Goal: Use online tool/utility: Utilize a website feature to perform a specific function

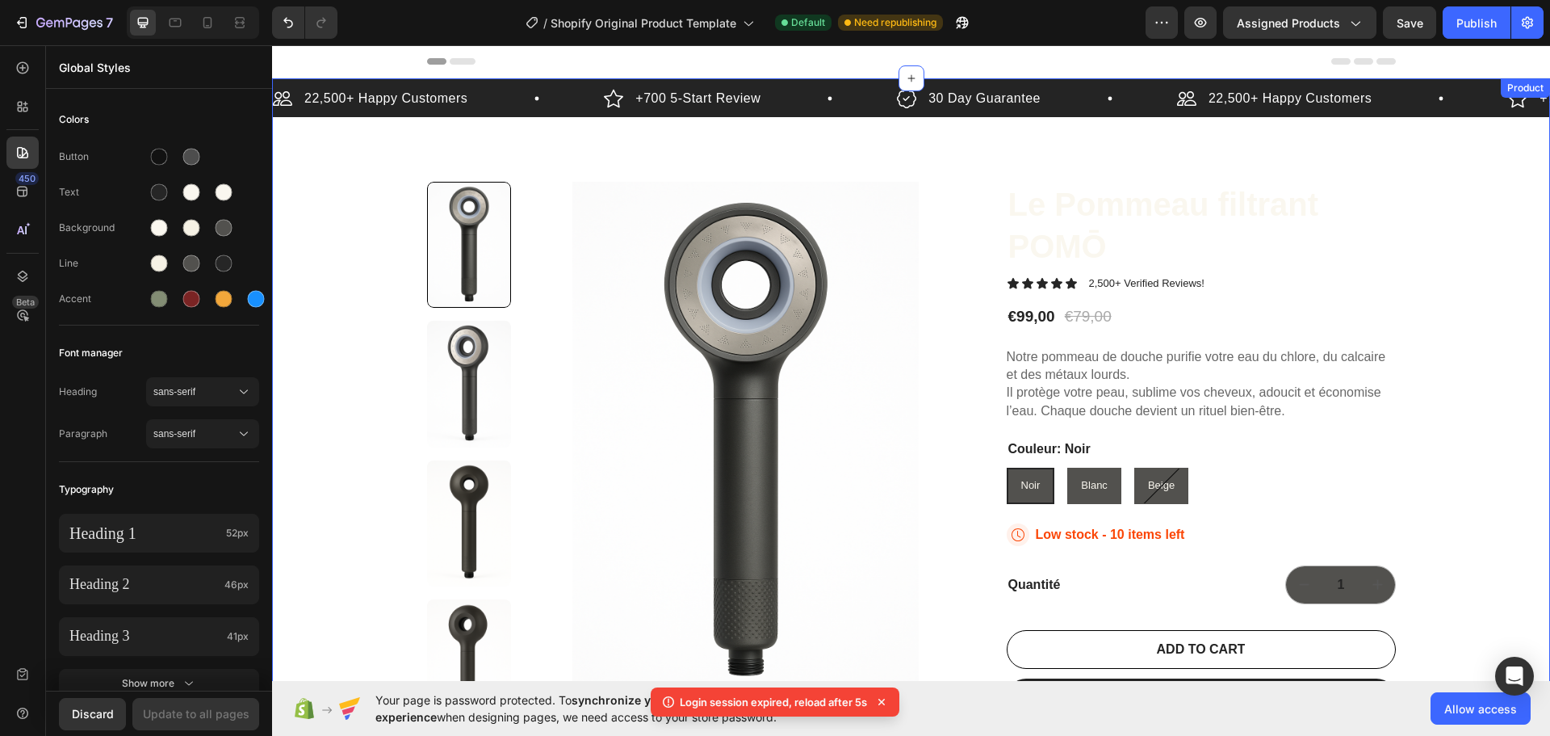
click at [295, 367] on div "22,500+ Happy Customers Item List +700 5-Start Review Item List 30 Day Guarante…" at bounding box center [911, 473] width 1278 height 790
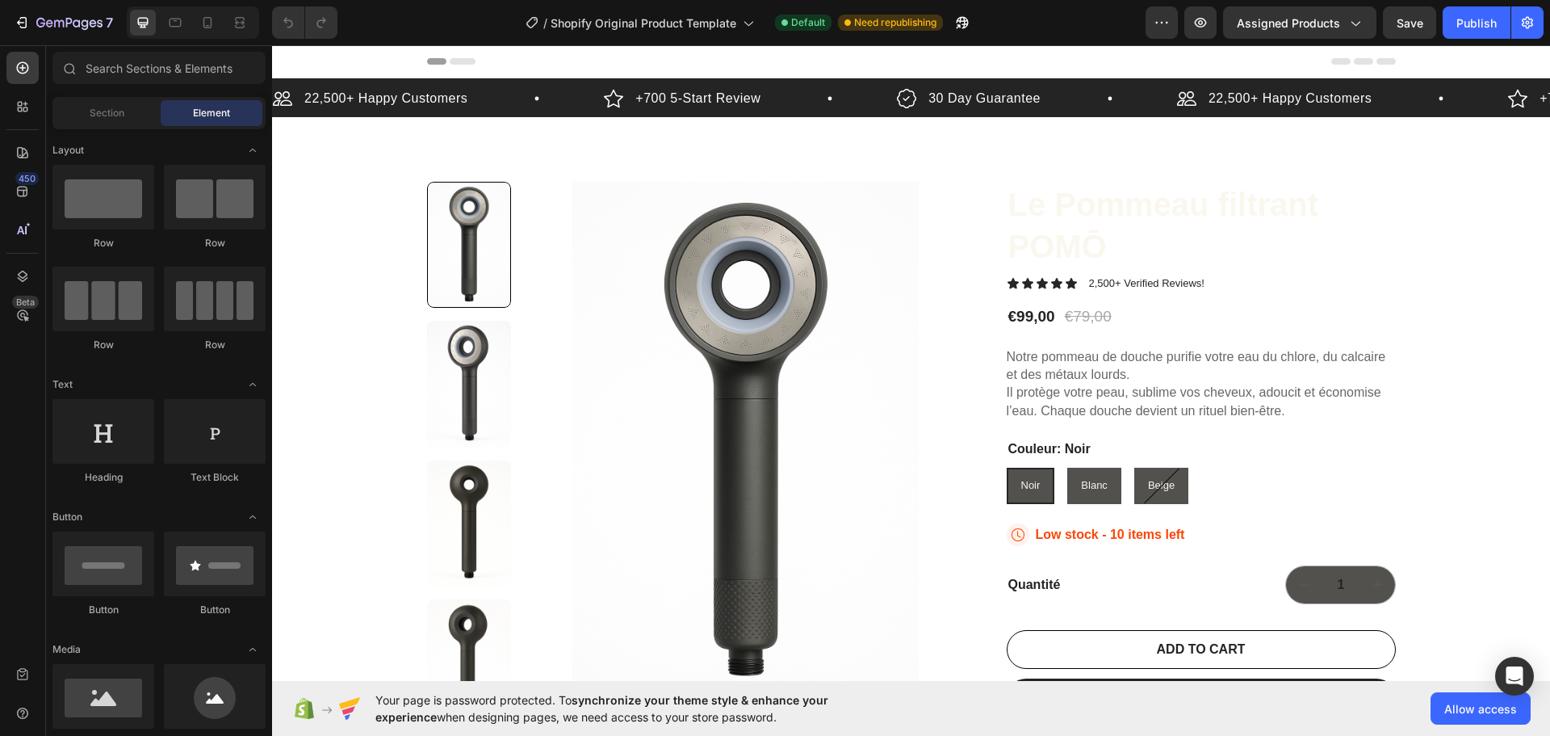
click at [453, 60] on icon at bounding box center [463, 61] width 26 height 6
click at [429, 61] on icon at bounding box center [436, 61] width 19 height 6
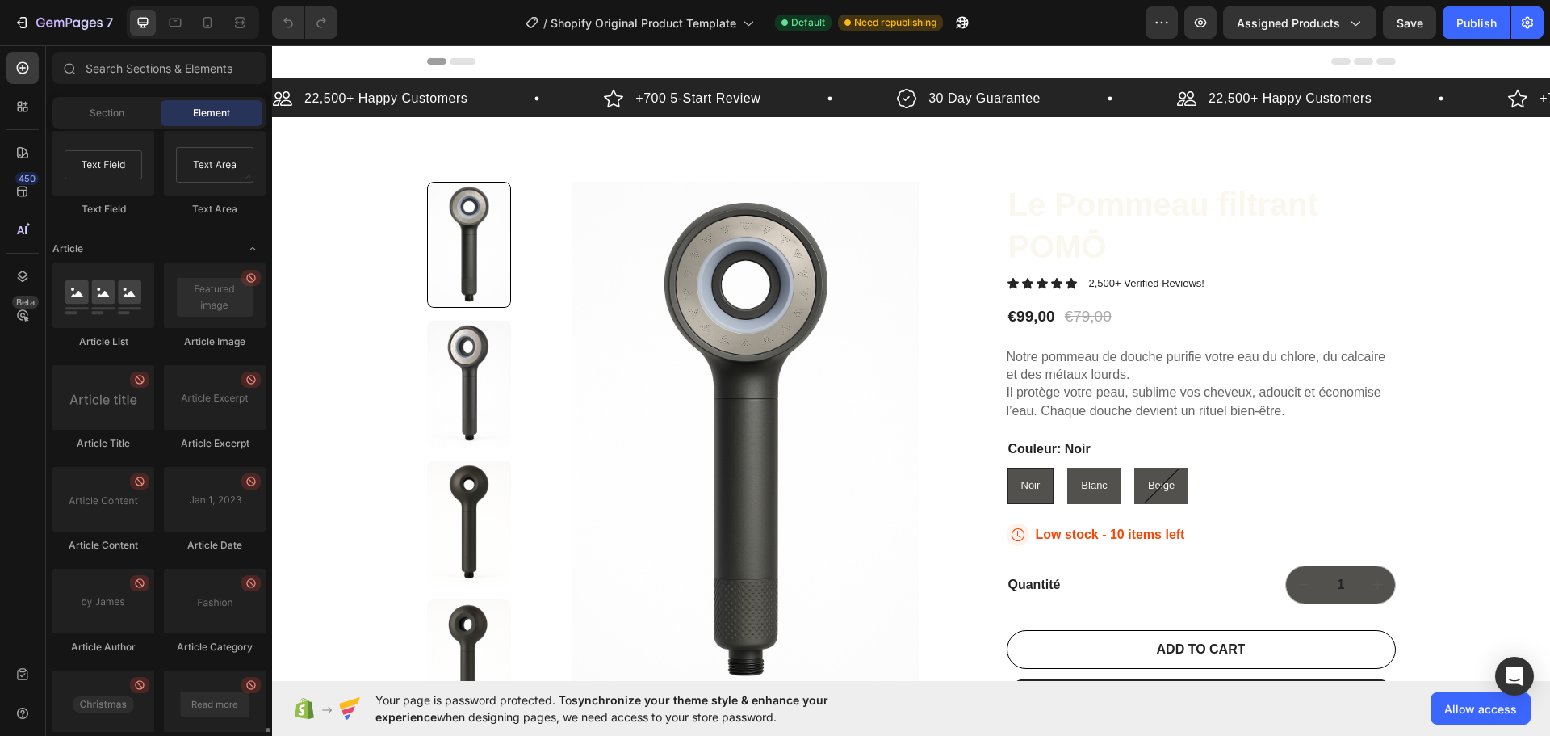
scroll to position [4289, 0]
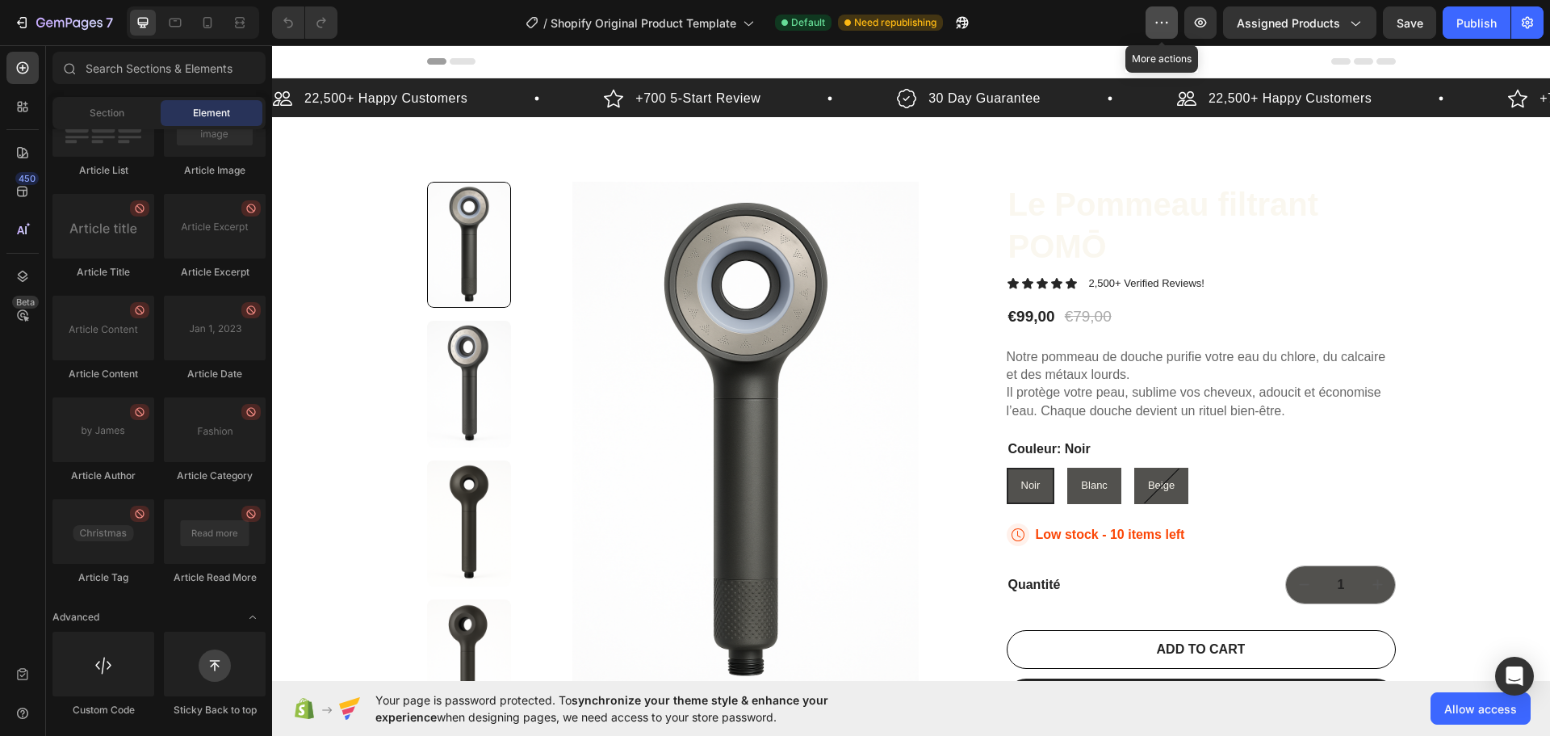
click at [1174, 24] on button "button" at bounding box center [1162, 22] width 32 height 32
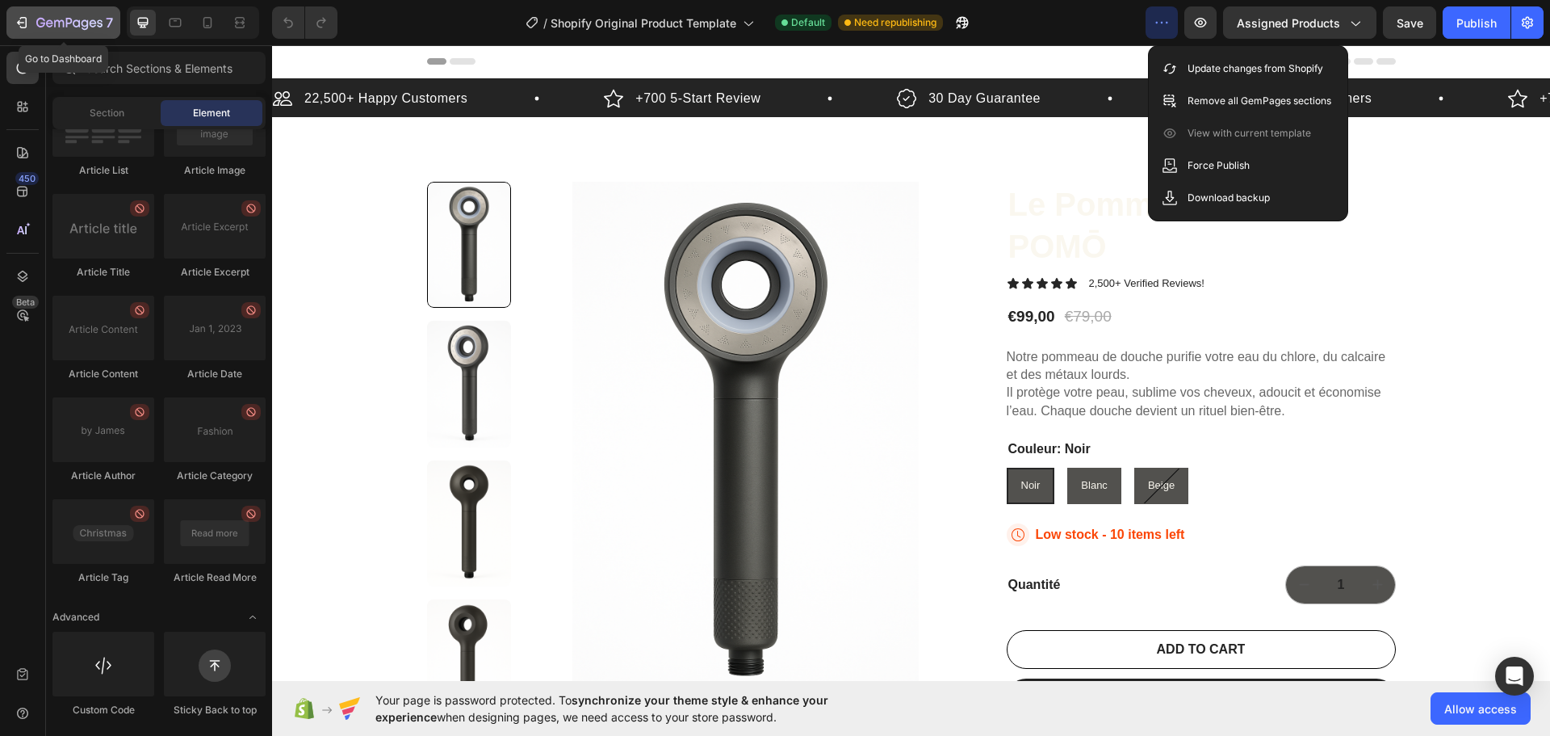
click at [21, 13] on div "7" at bounding box center [63, 22] width 99 height 19
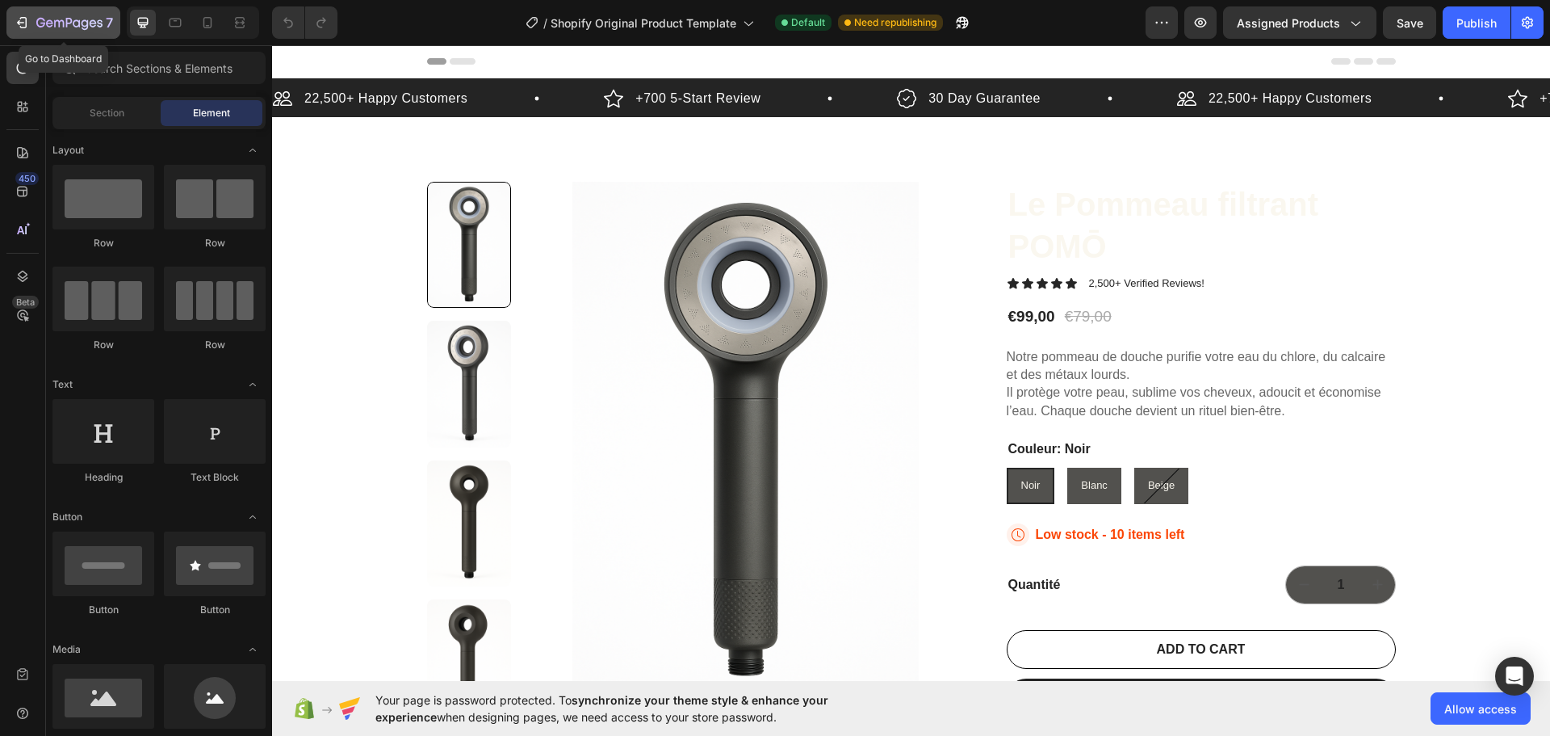
click at [60, 16] on div "7" at bounding box center [74, 22] width 77 height 19
click at [19, 150] on icon at bounding box center [23, 153] width 16 height 16
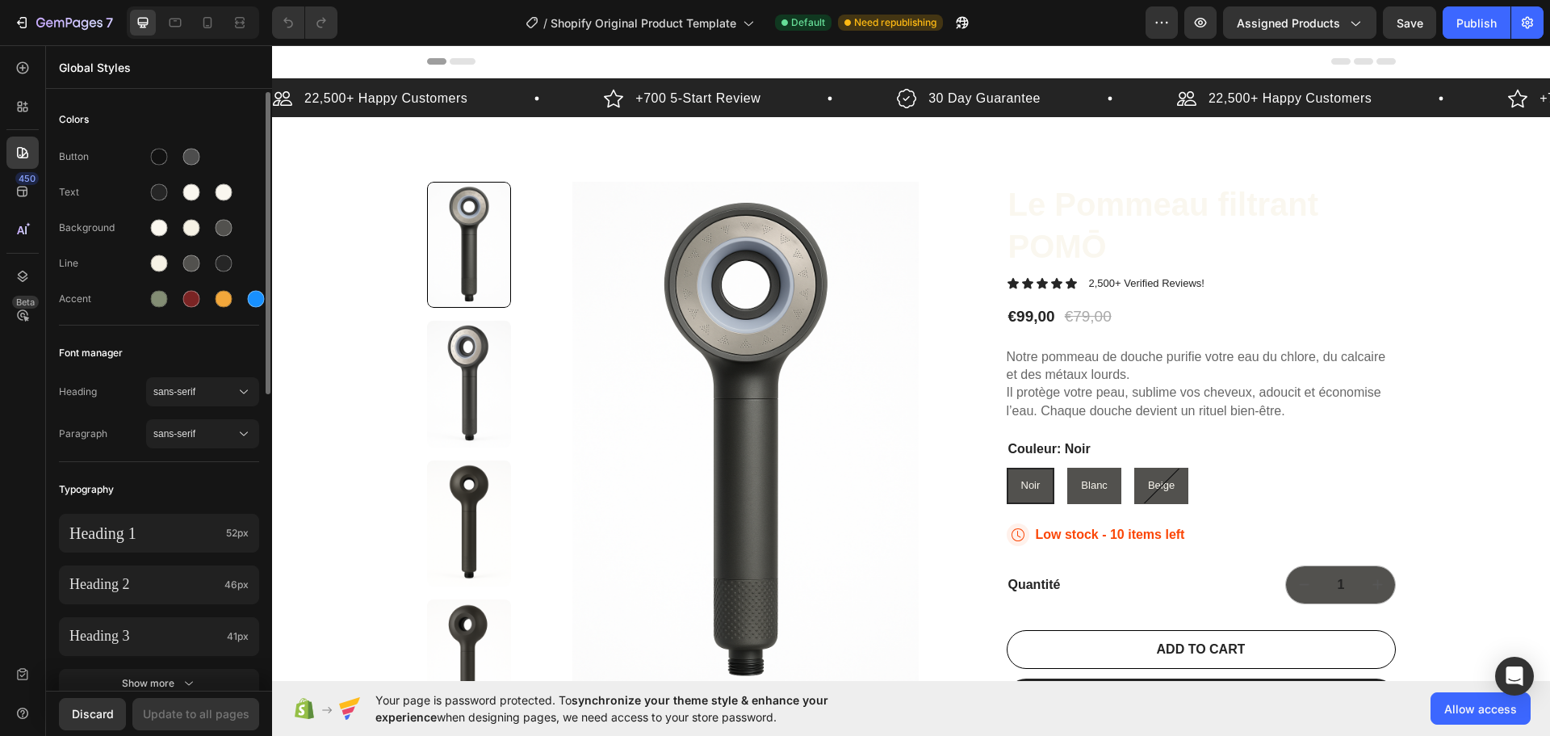
scroll to position [161, 0]
